Goal: Obtain resource: Obtain resource

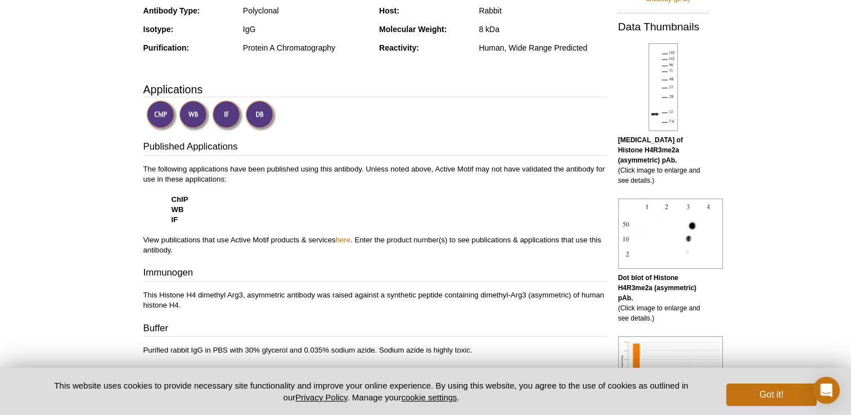
scroll to position [281, 0]
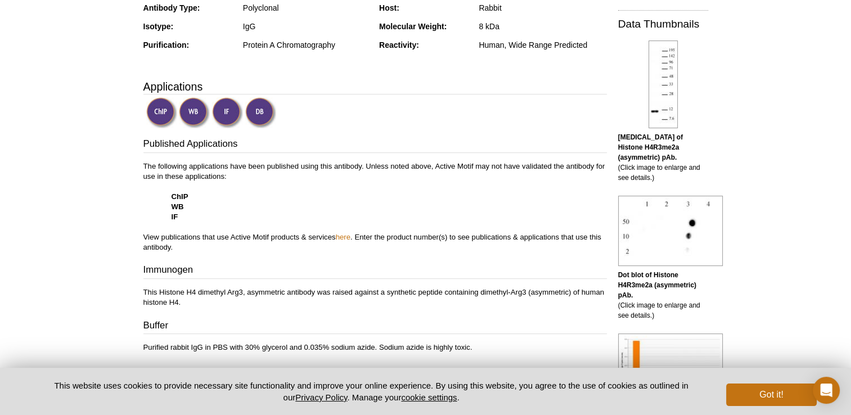
click at [161, 113] on img at bounding box center [161, 112] width 31 height 31
click at [182, 196] on strong "ChIP" at bounding box center [180, 196] width 17 height 8
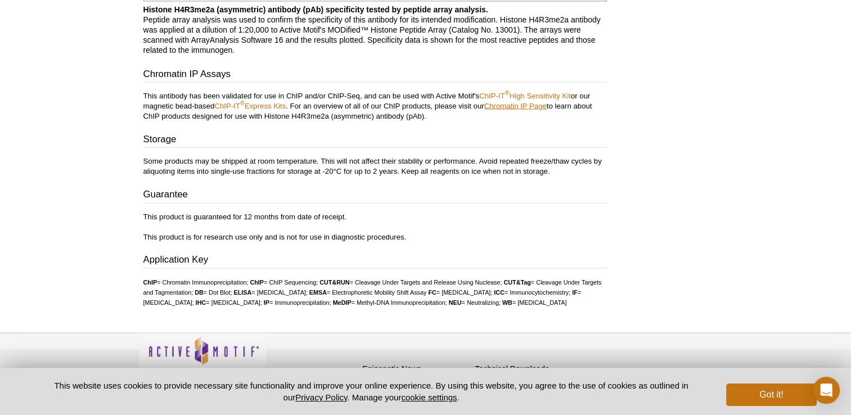
scroll to position [2082, 0]
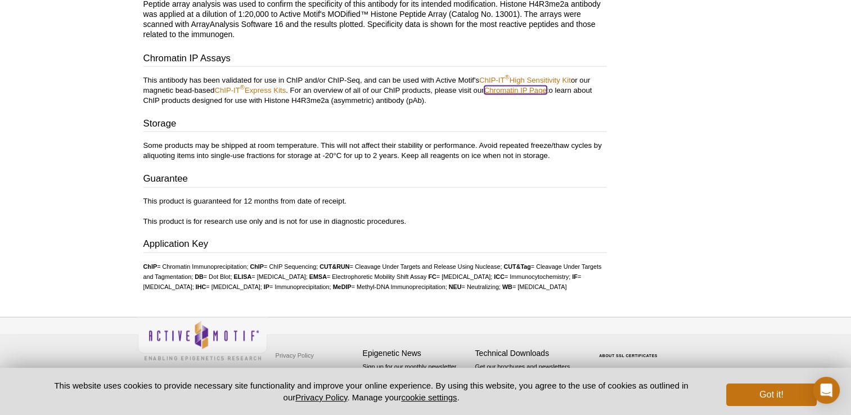
click at [527, 86] on link "Chromatin IP Page" at bounding box center [515, 90] width 62 height 8
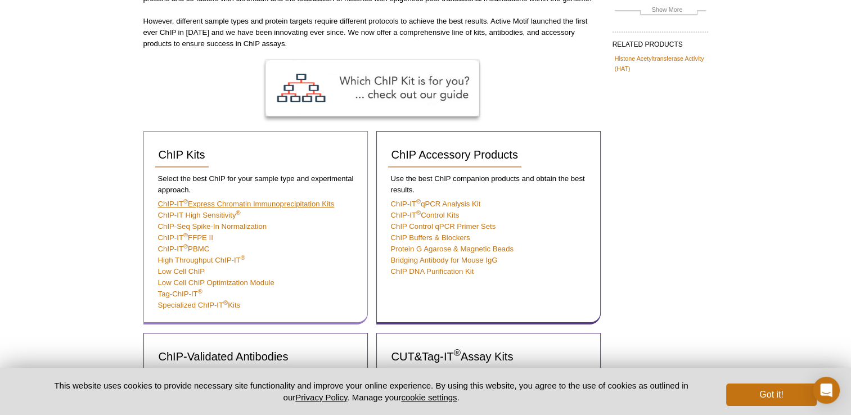
scroll to position [152, 0]
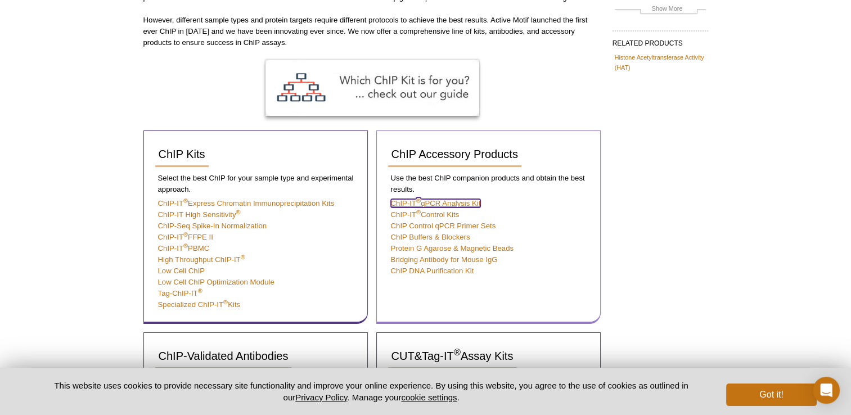
click at [426, 199] on link "ChIP-IT ® qPCR Analysis Kit" at bounding box center [436, 203] width 90 height 8
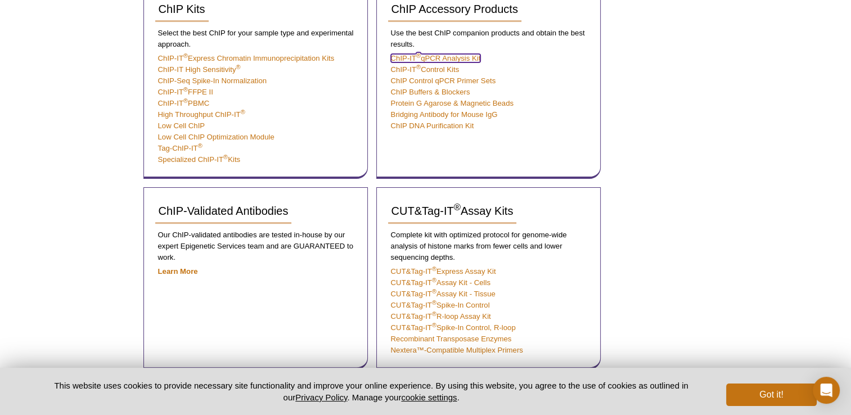
scroll to position [321, 0]
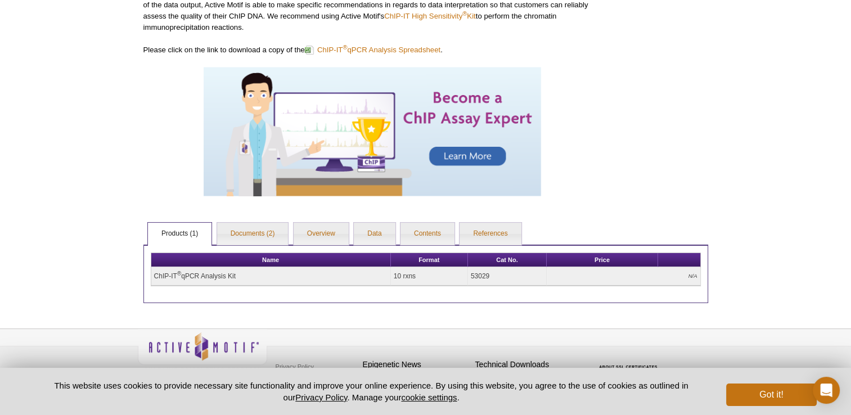
scroll to position [199, 0]
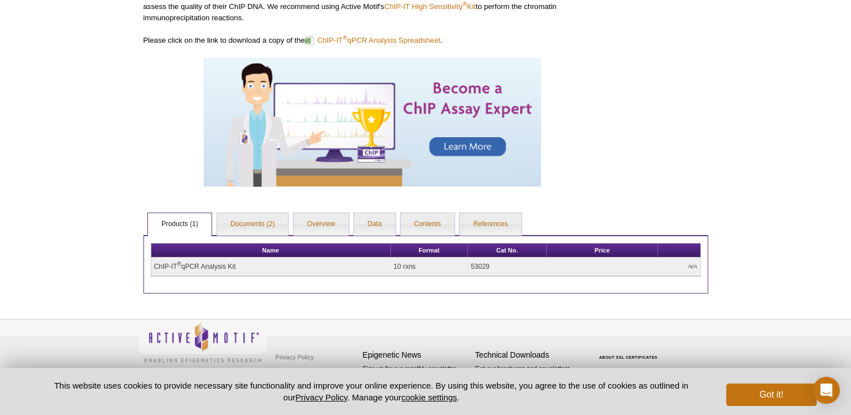
click at [227, 264] on td "ChIP-IT ® qPCR Analysis Kit" at bounding box center [271, 267] width 240 height 19
click at [240, 230] on link "Documents (2)" at bounding box center [252, 224] width 71 height 23
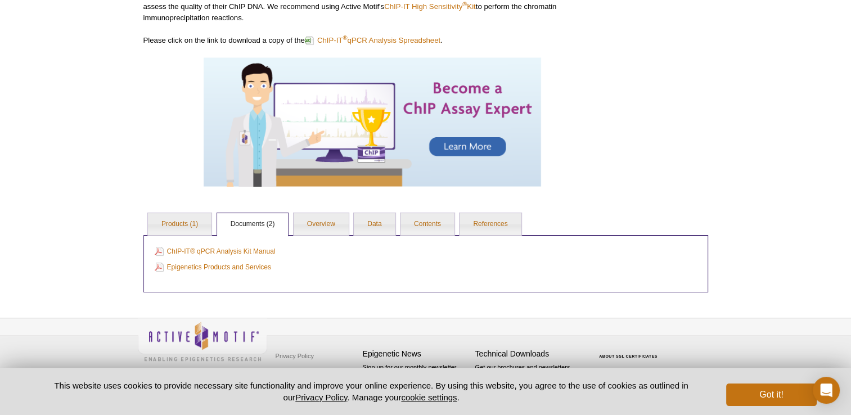
scroll to position [198, 0]
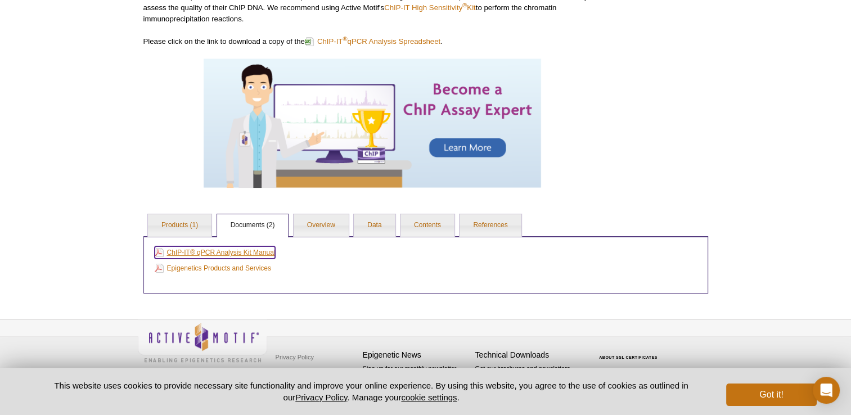
click at [251, 251] on link "ChIP-IT® qPCR Analysis Kit Manual" at bounding box center [215, 252] width 121 height 12
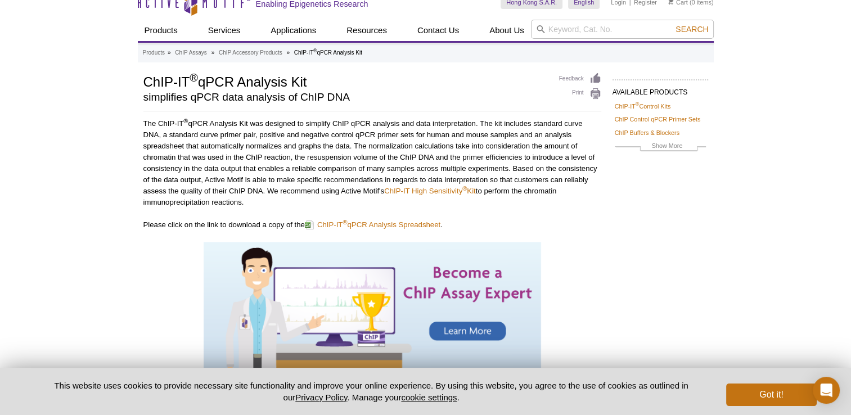
scroll to position [0, 0]
